Goal: Transaction & Acquisition: Purchase product/service

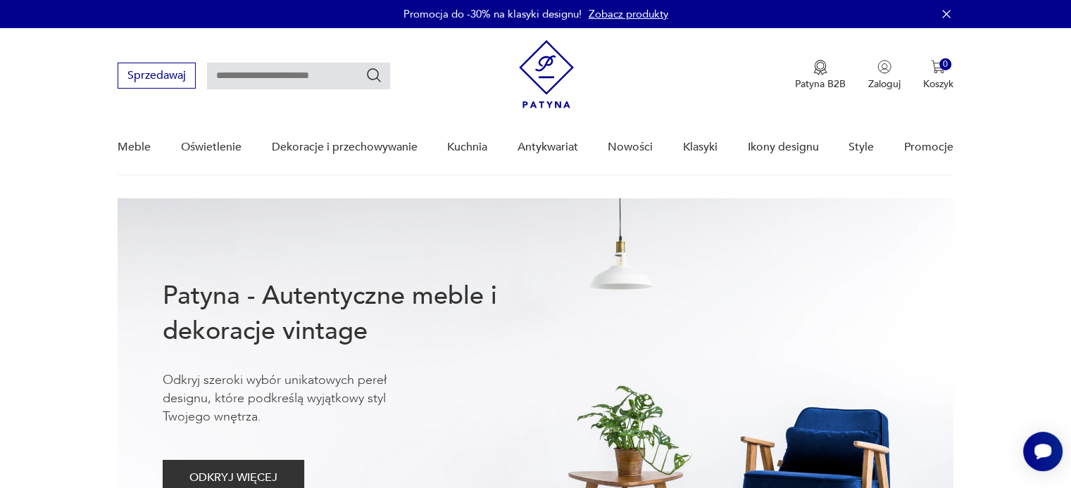
click at [225, 71] on input "text" at bounding box center [298, 76] width 183 height 27
type input "********"
click at [374, 75] on icon "Szukaj" at bounding box center [373, 75] width 17 height 17
type input "********"
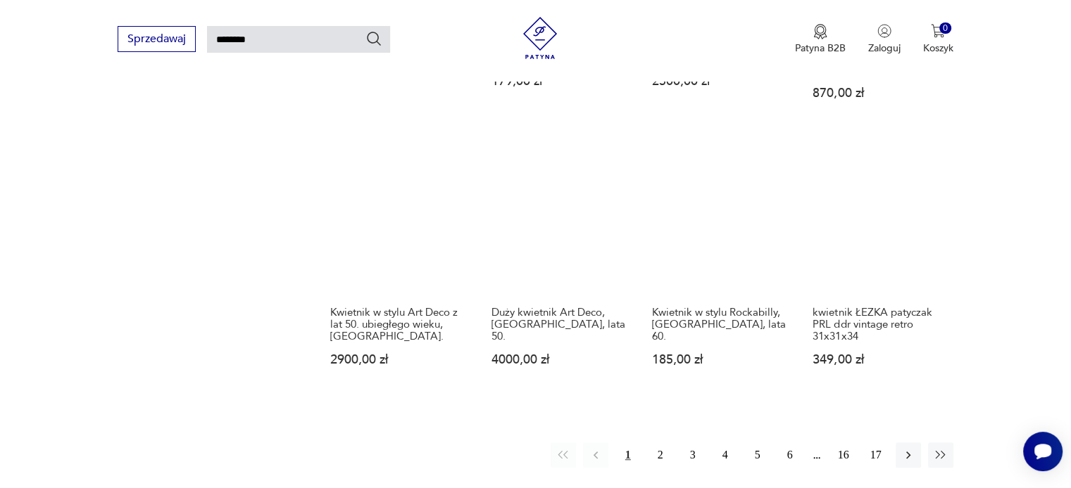
scroll to position [1056, 0]
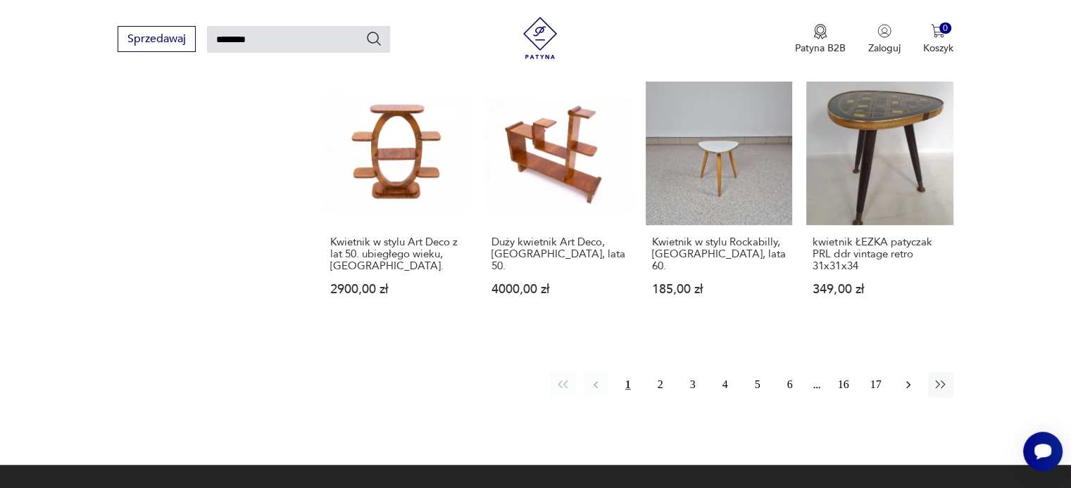
click at [910, 378] on icon "button" at bounding box center [908, 385] width 14 height 14
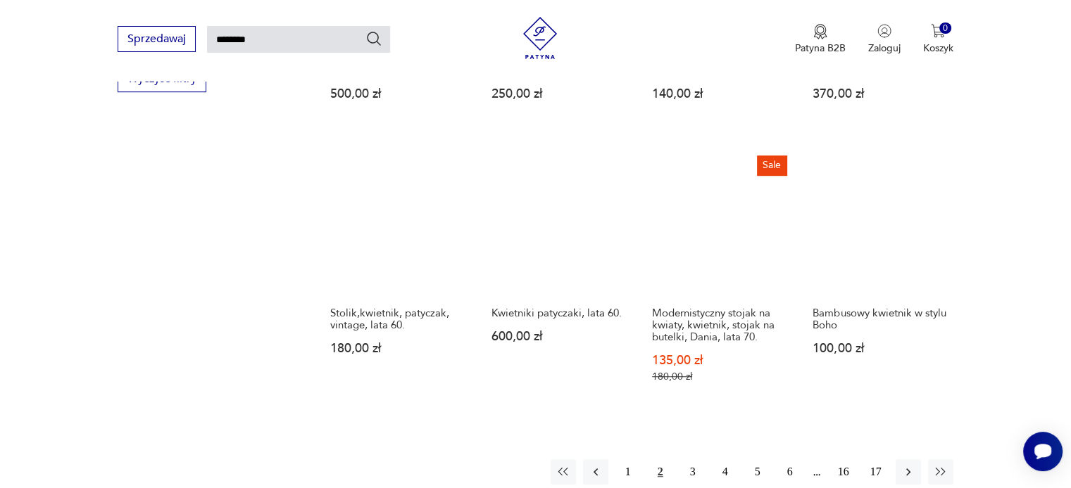
scroll to position [1035, 0]
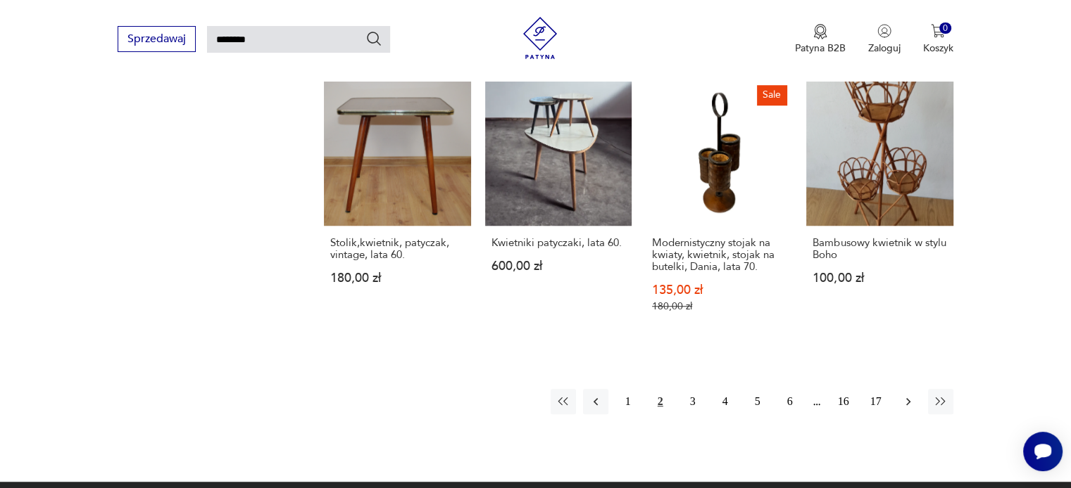
click at [909, 398] on icon "button" at bounding box center [908, 402] width 4 height 8
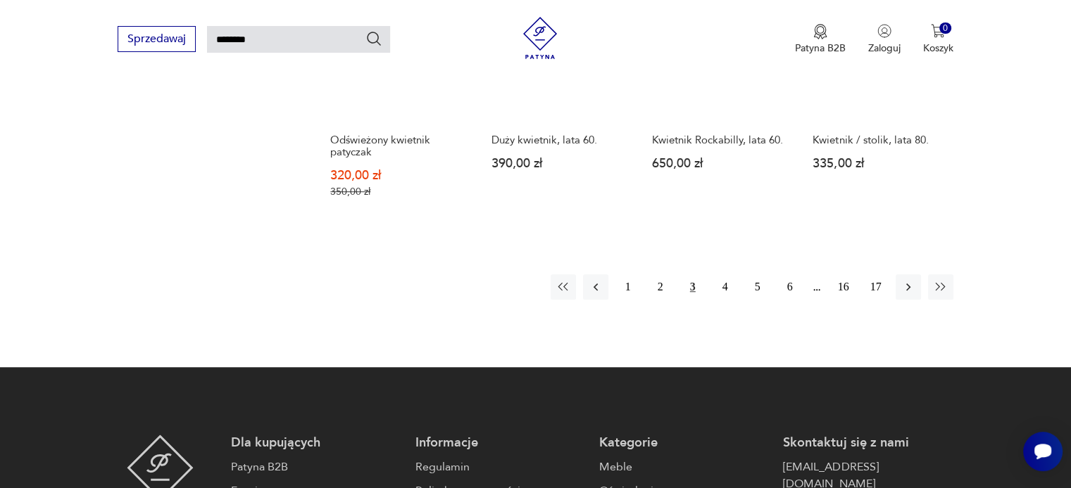
scroll to position [1176, 0]
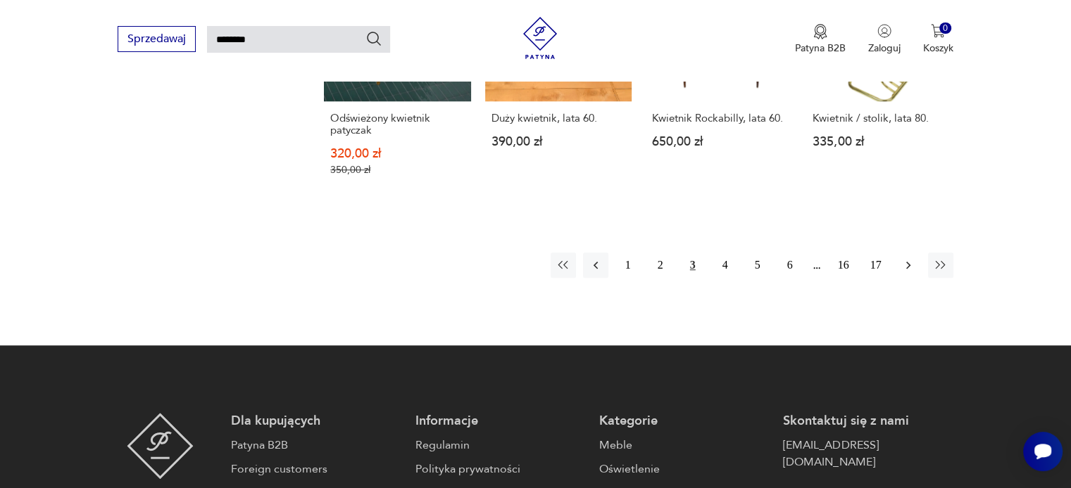
click at [915, 268] on button "button" at bounding box center [907, 265] width 25 height 25
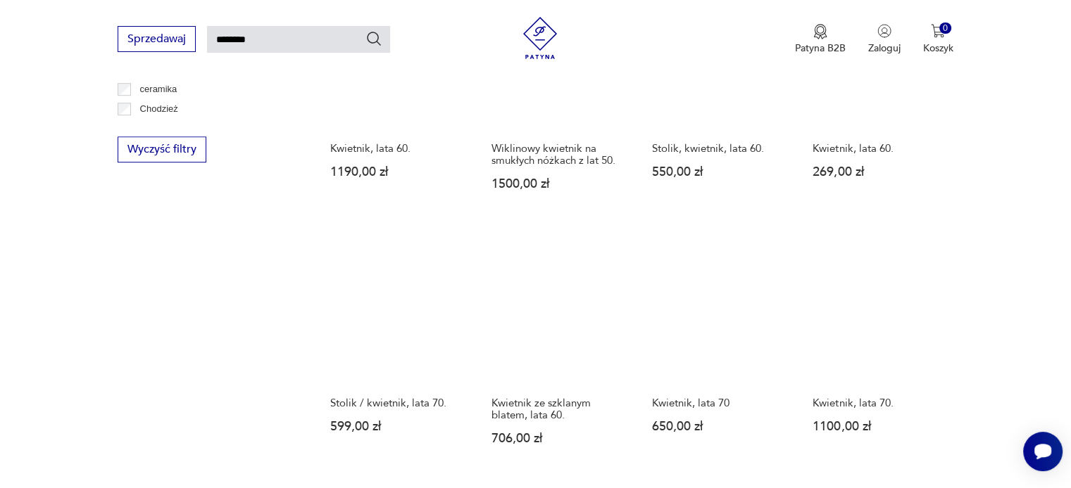
scroll to position [965, 0]
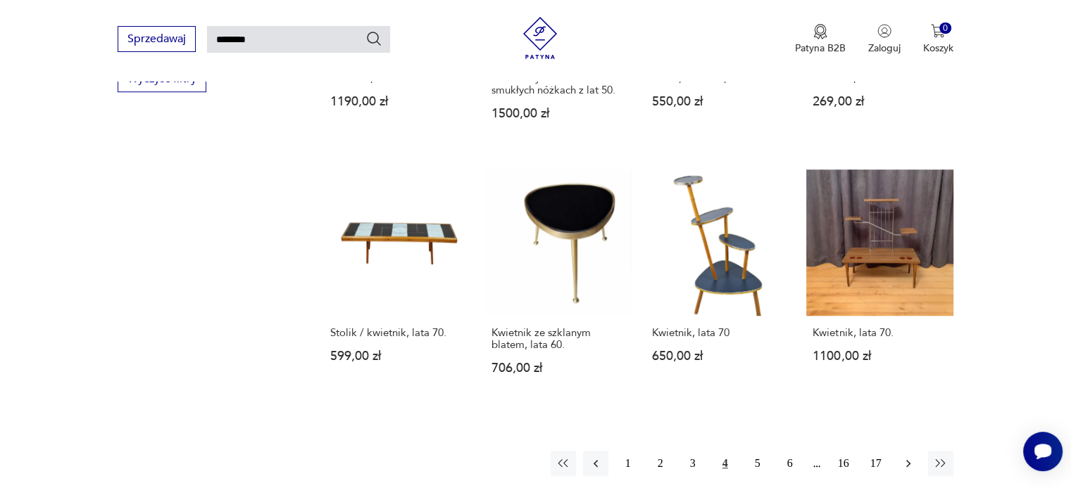
click at [908, 457] on icon "button" at bounding box center [908, 464] width 14 height 14
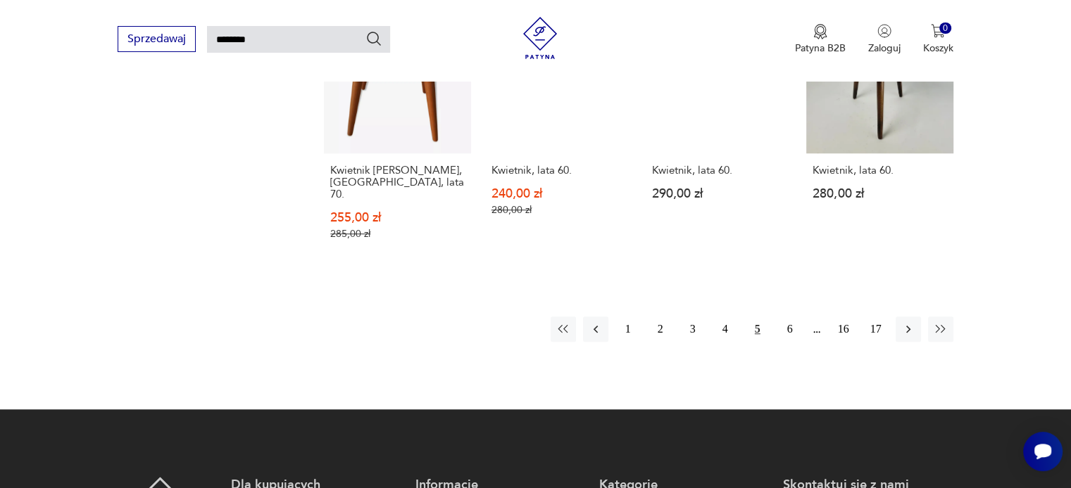
scroll to position [1106, 0]
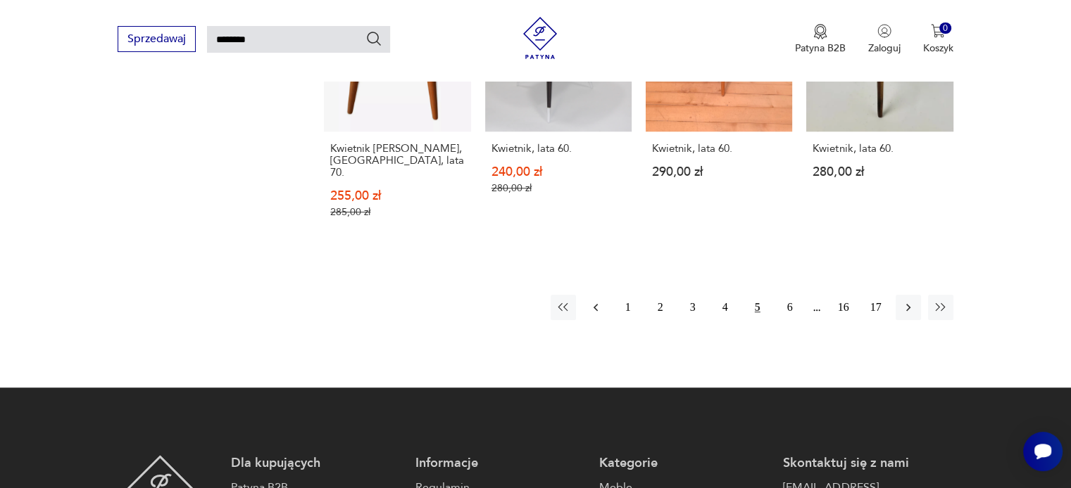
click at [593, 303] on button "button" at bounding box center [595, 307] width 25 height 25
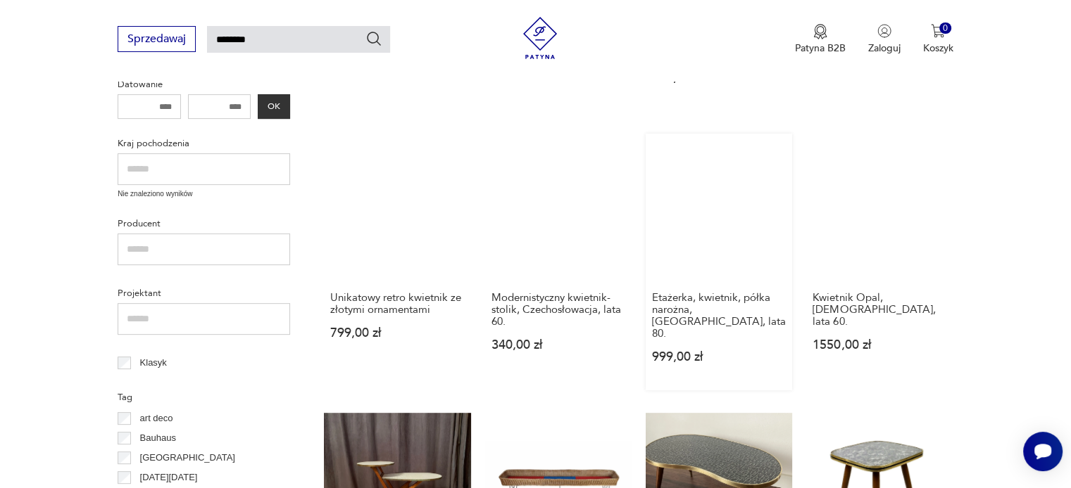
scroll to position [472, 0]
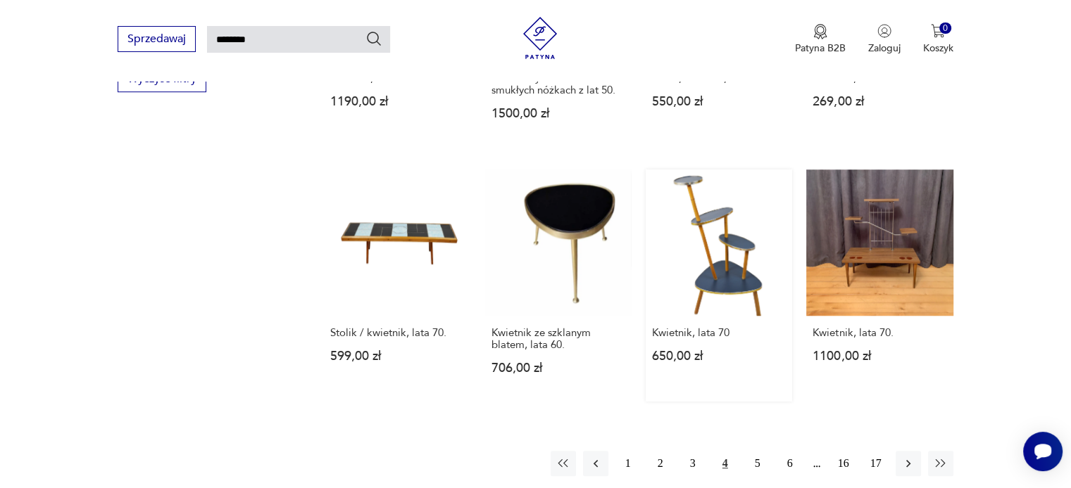
click at [709, 220] on link "Kwietnik, lata 70 650,00 zł" at bounding box center [718, 286] width 146 height 232
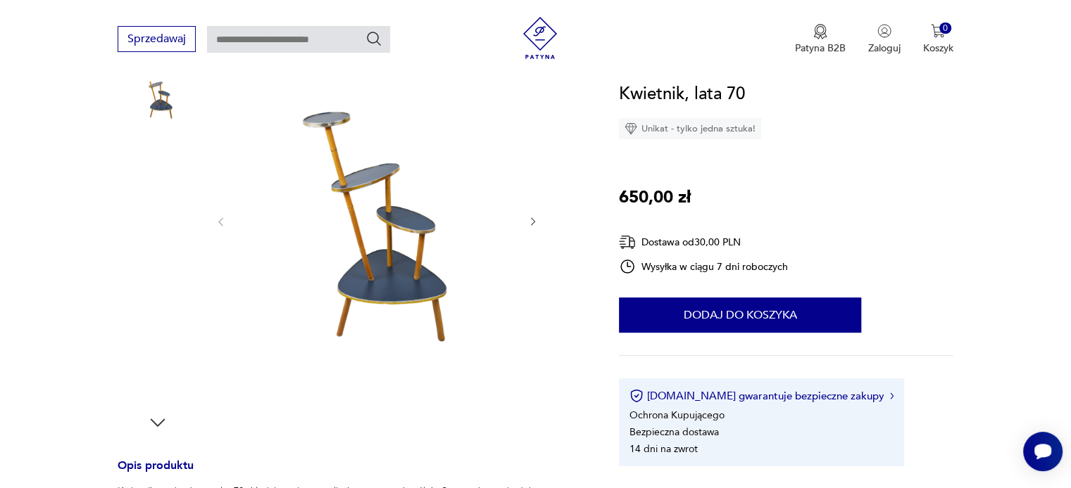
scroll to position [211, 0]
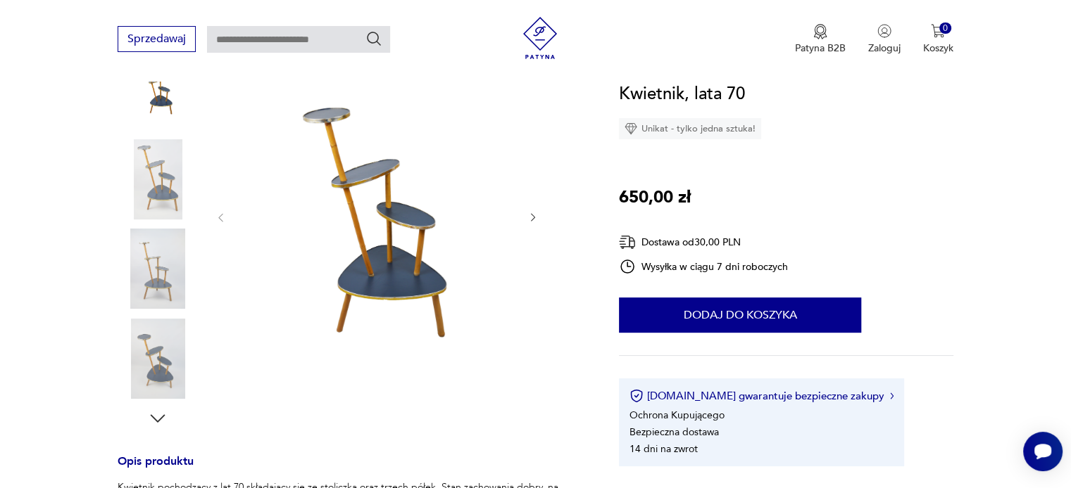
click at [537, 219] on icon "button" at bounding box center [533, 218] width 12 height 12
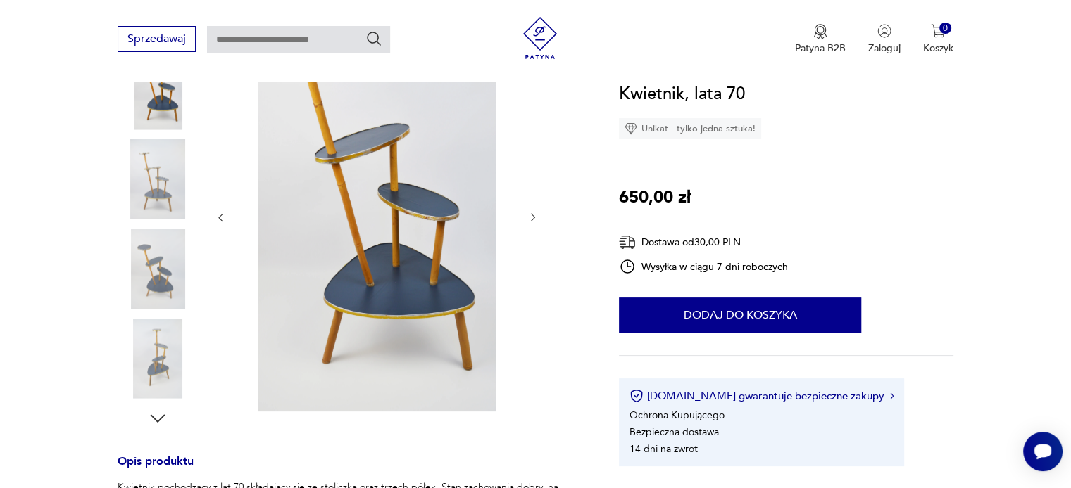
click at [537, 219] on icon "button" at bounding box center [533, 218] width 12 height 12
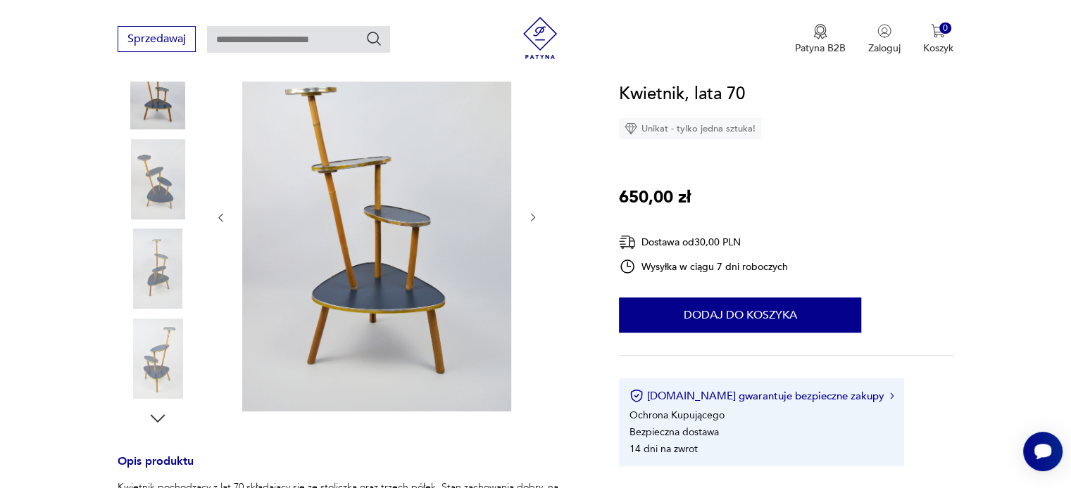
click at [537, 219] on icon "button" at bounding box center [533, 218] width 12 height 12
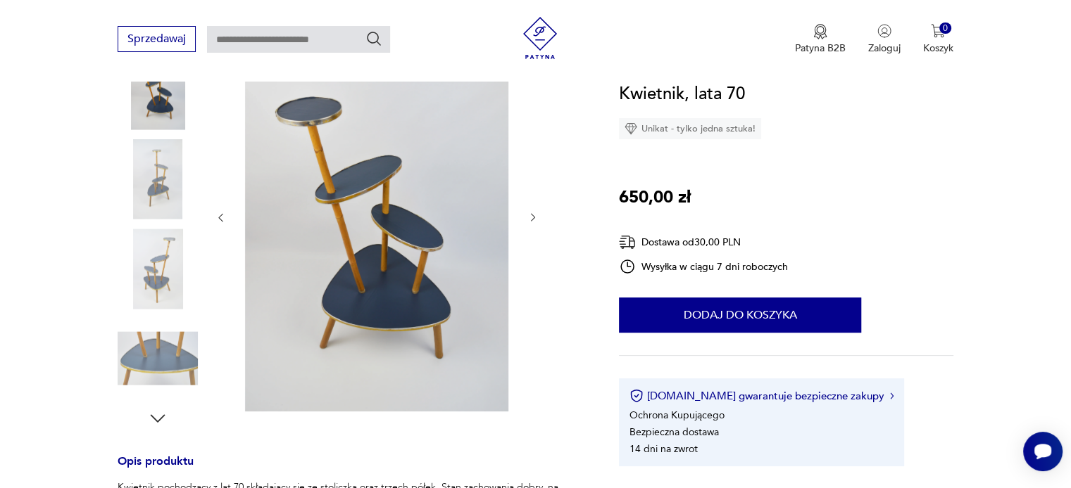
click at [537, 219] on icon "button" at bounding box center [533, 218] width 12 height 12
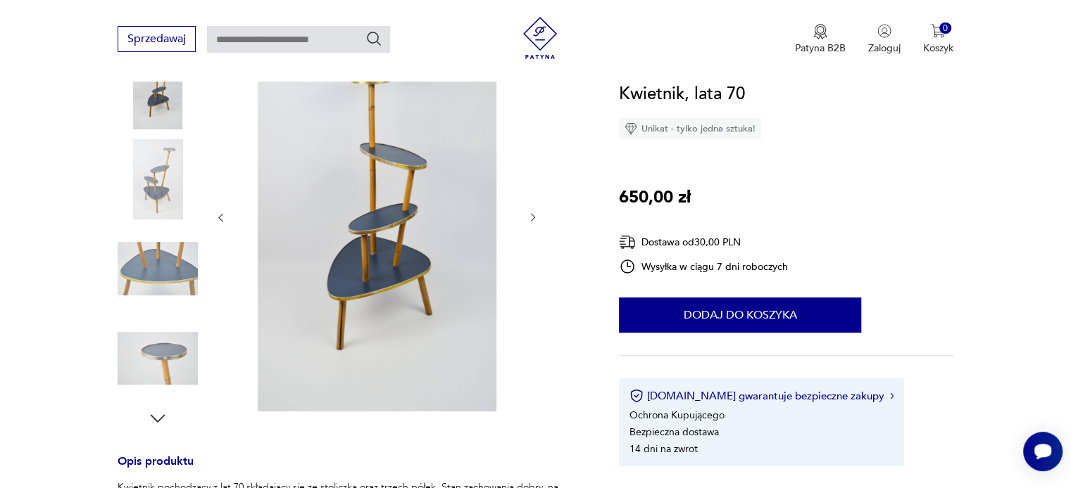
click at [537, 219] on icon "button" at bounding box center [533, 218] width 12 height 12
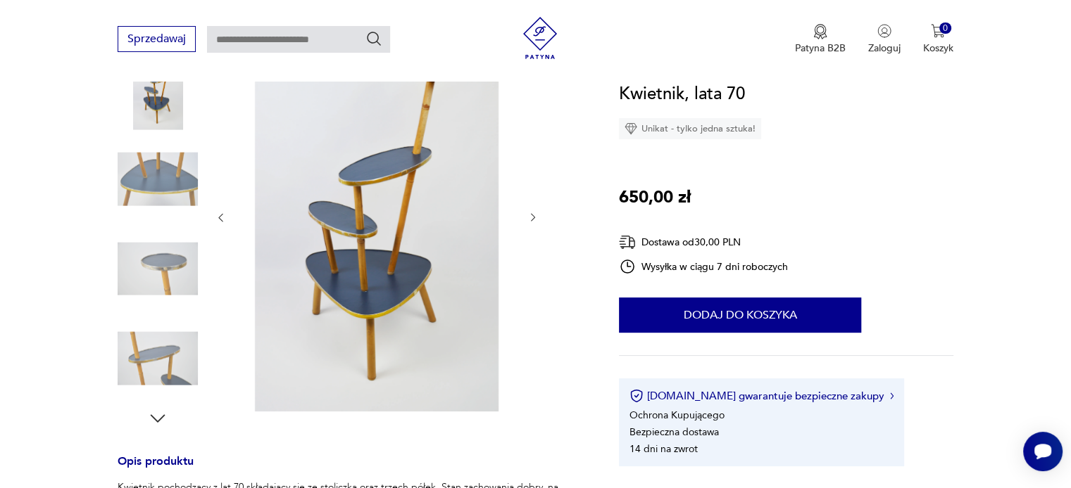
click at [537, 219] on icon "button" at bounding box center [533, 218] width 12 height 12
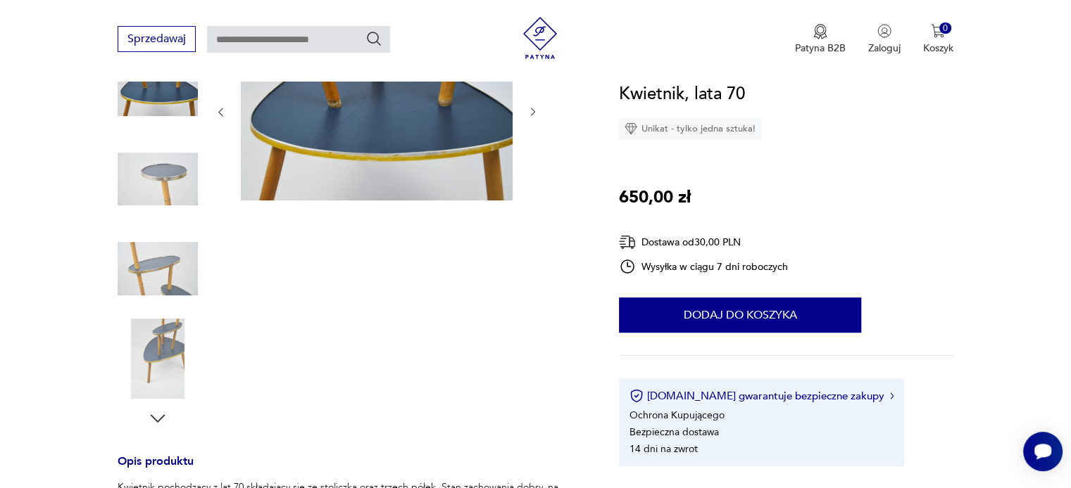
click at [537, 219] on div at bounding box center [377, 225] width 324 height 408
type input "********"
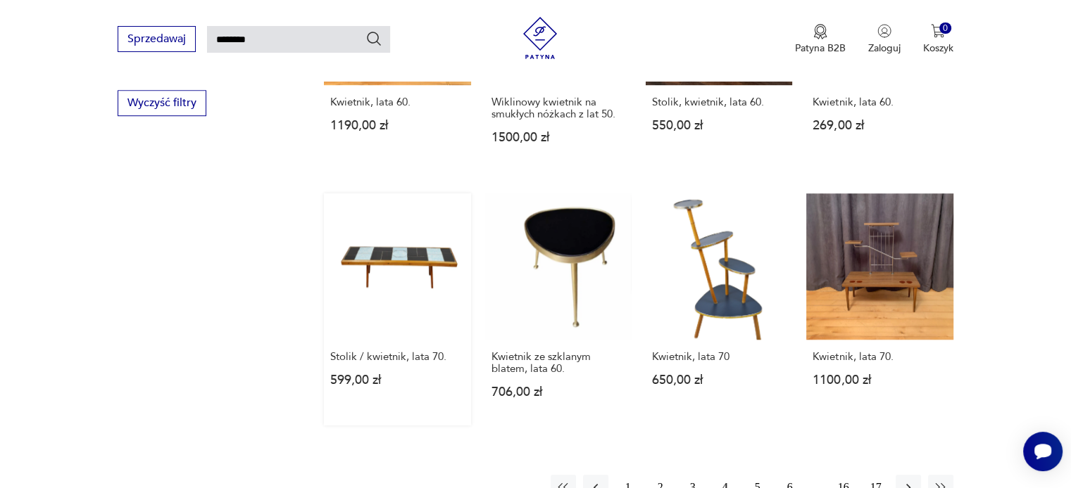
scroll to position [964, 0]
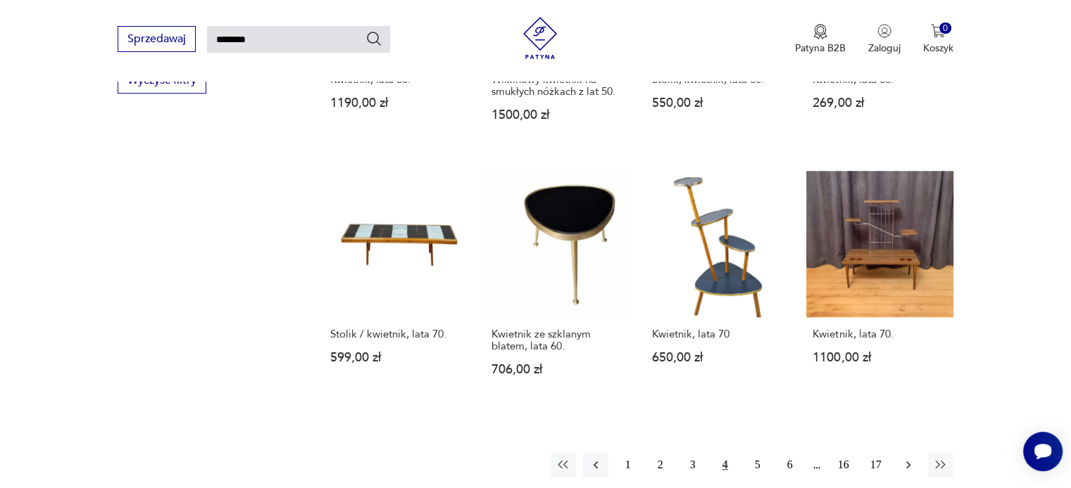
click at [908, 458] on icon "button" at bounding box center [908, 465] width 14 height 14
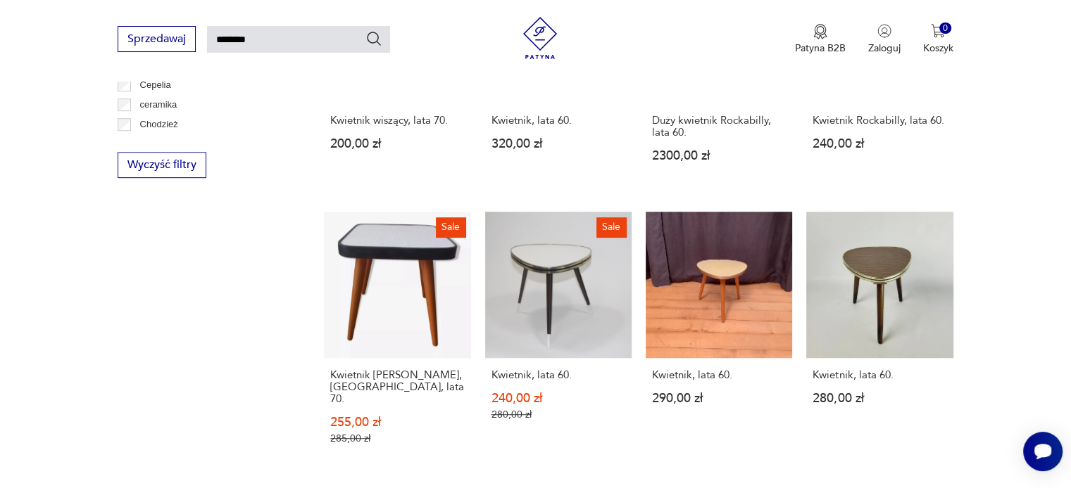
scroll to position [1035, 0]
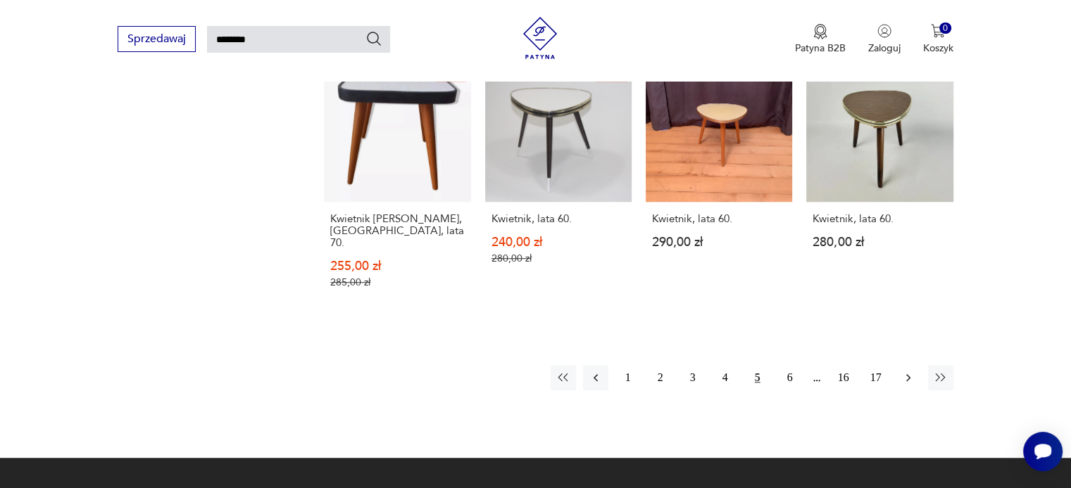
click at [908, 374] on icon "button" at bounding box center [908, 378] width 4 height 8
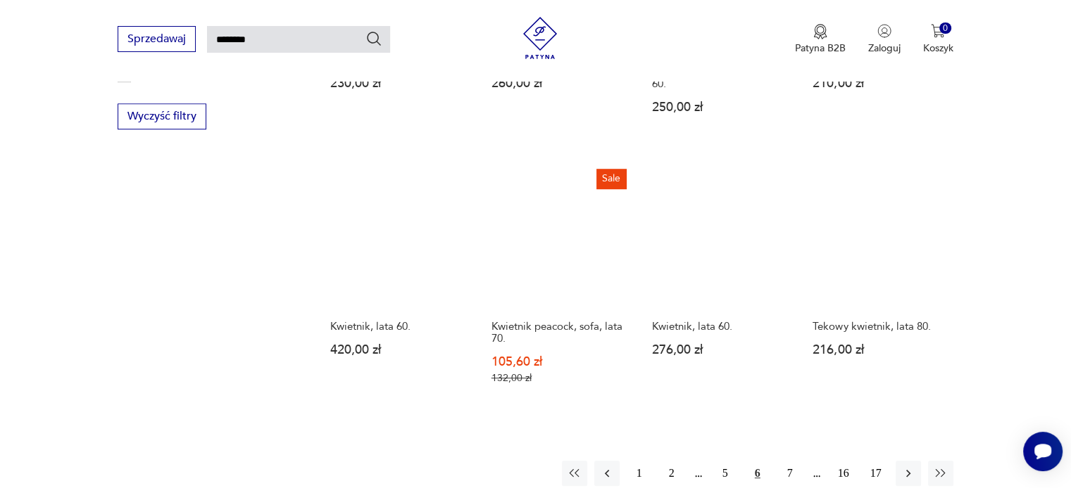
scroll to position [965, 0]
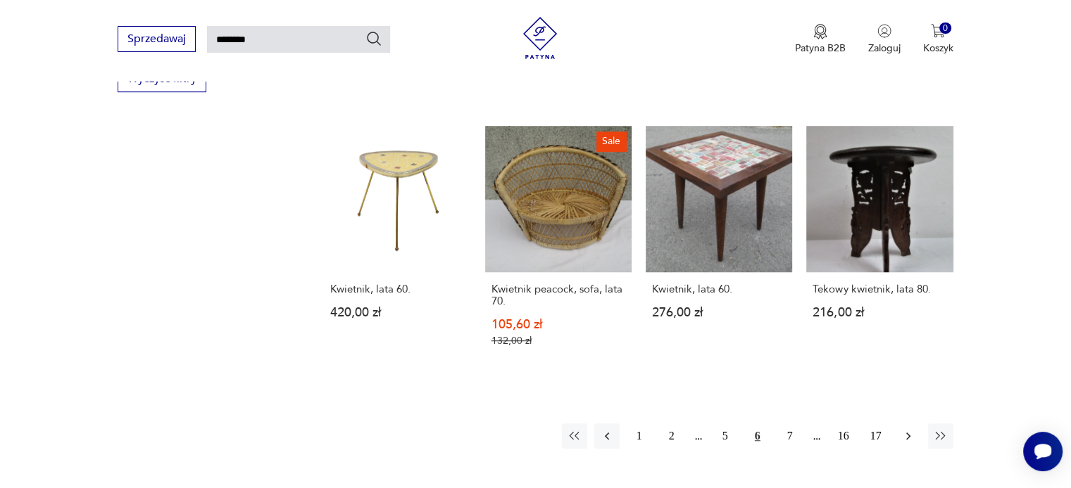
click at [907, 433] on icon "button" at bounding box center [908, 437] width 4 height 8
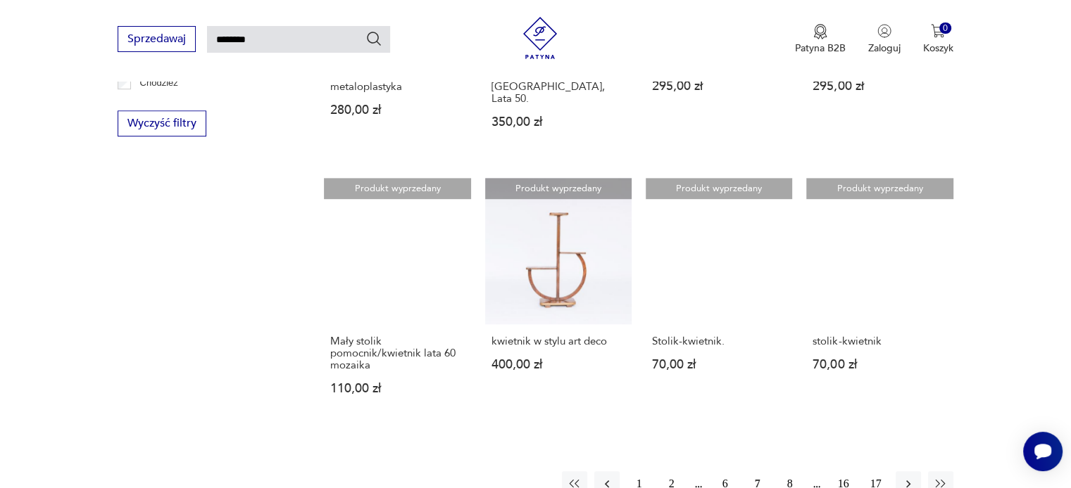
scroll to position [965, 0]
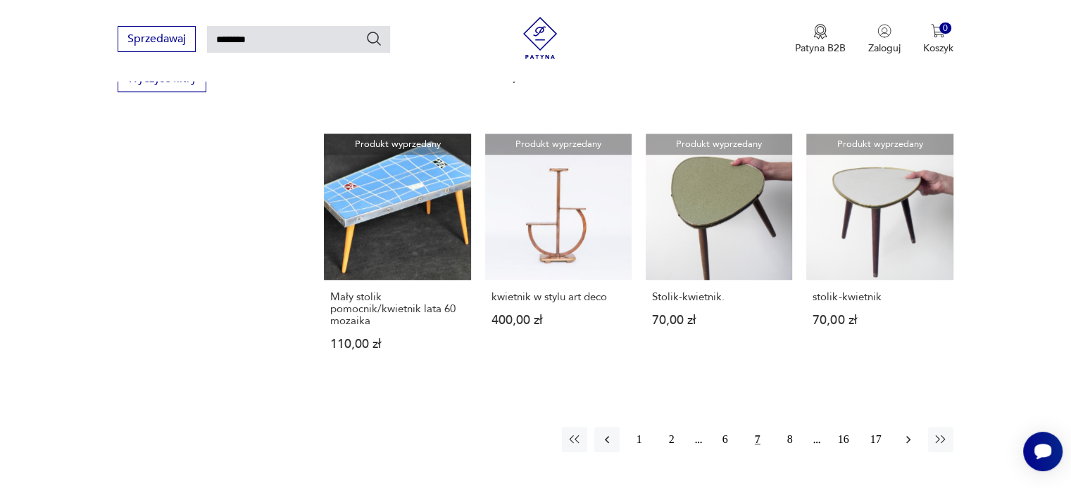
click at [903, 433] on icon "button" at bounding box center [908, 440] width 14 height 14
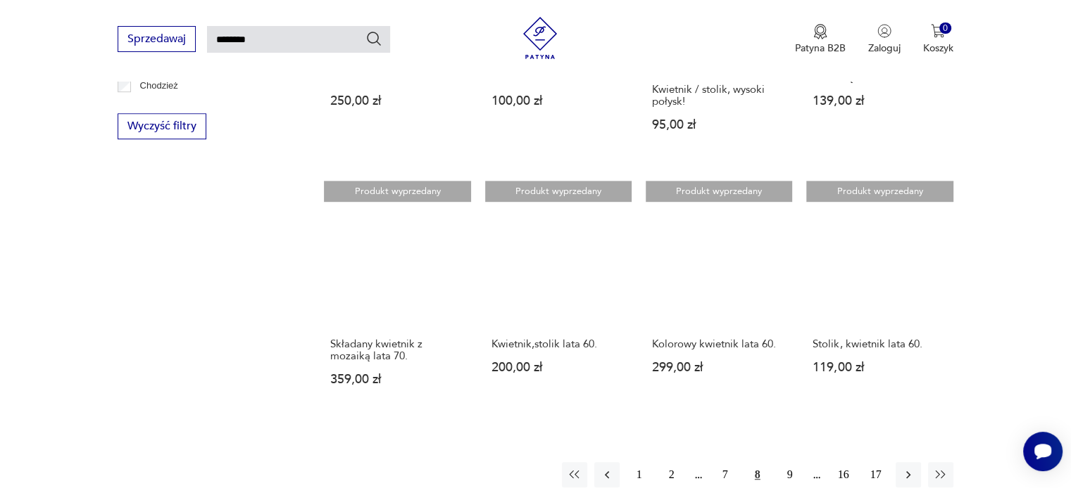
scroll to position [965, 0]
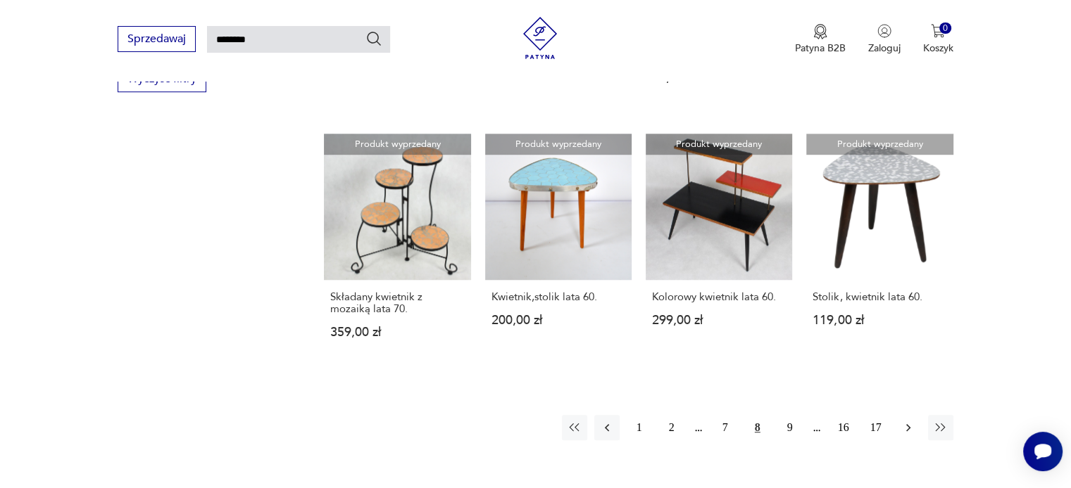
click at [911, 423] on icon "button" at bounding box center [908, 428] width 14 height 14
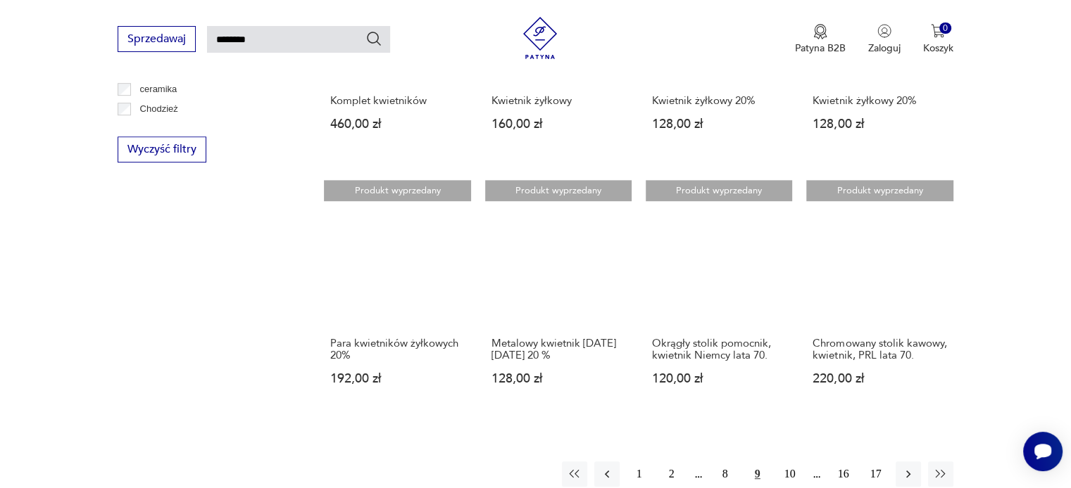
scroll to position [965, 0]
